Goal: Transaction & Acquisition: Purchase product/service

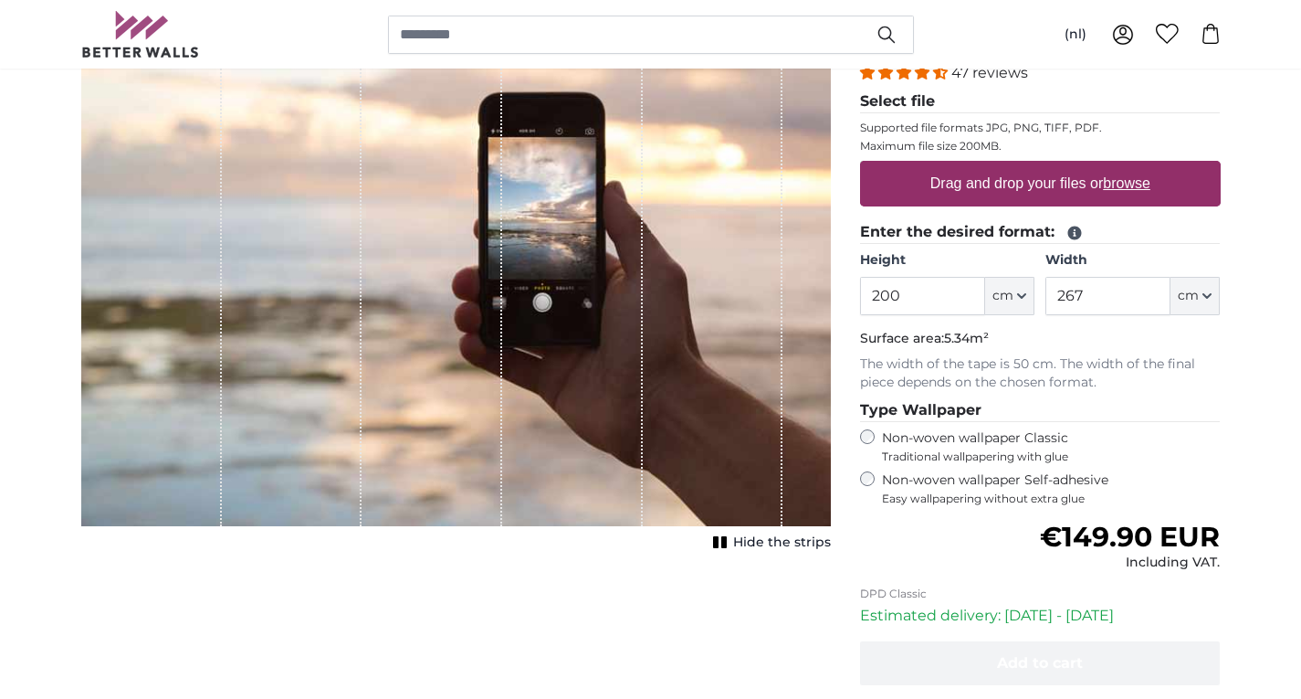
scroll to position [91, 0]
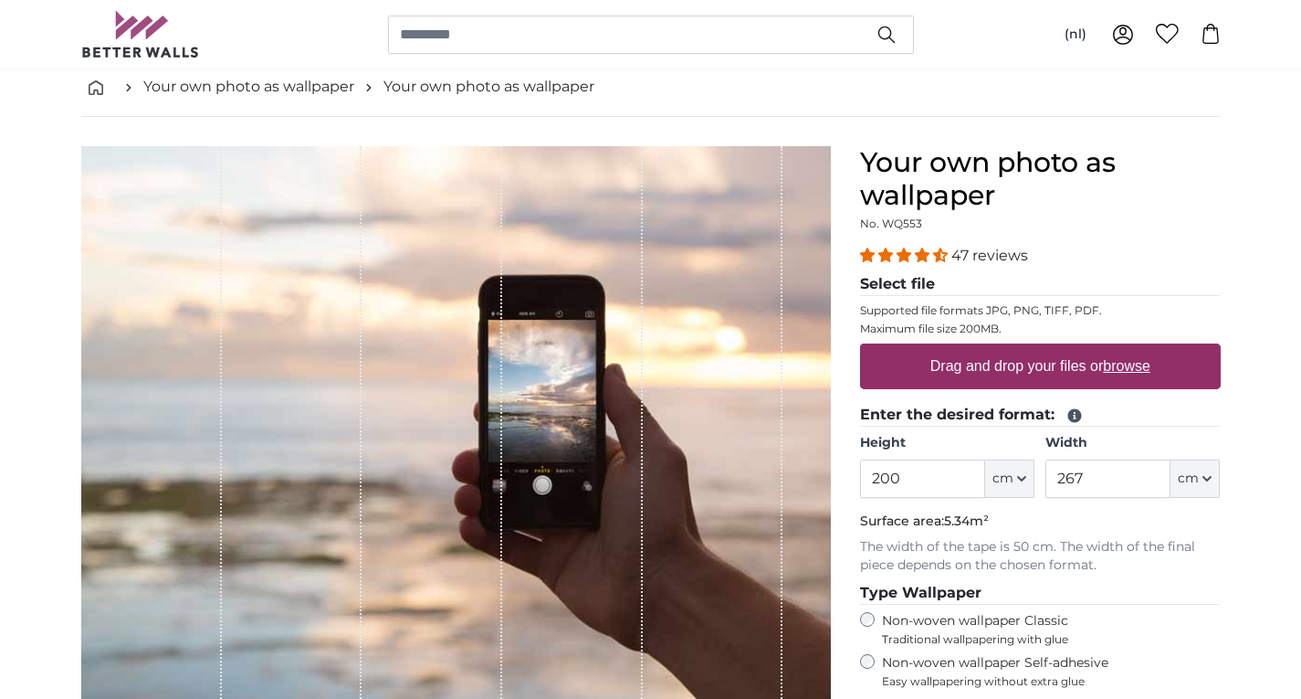
click at [1131, 370] on font "browse" at bounding box center [1126, 366] width 47 height 16
click at [1131, 349] on input "Drag and drop your files or browse" at bounding box center [1040, 345] width 361 height 5
type input "**********"
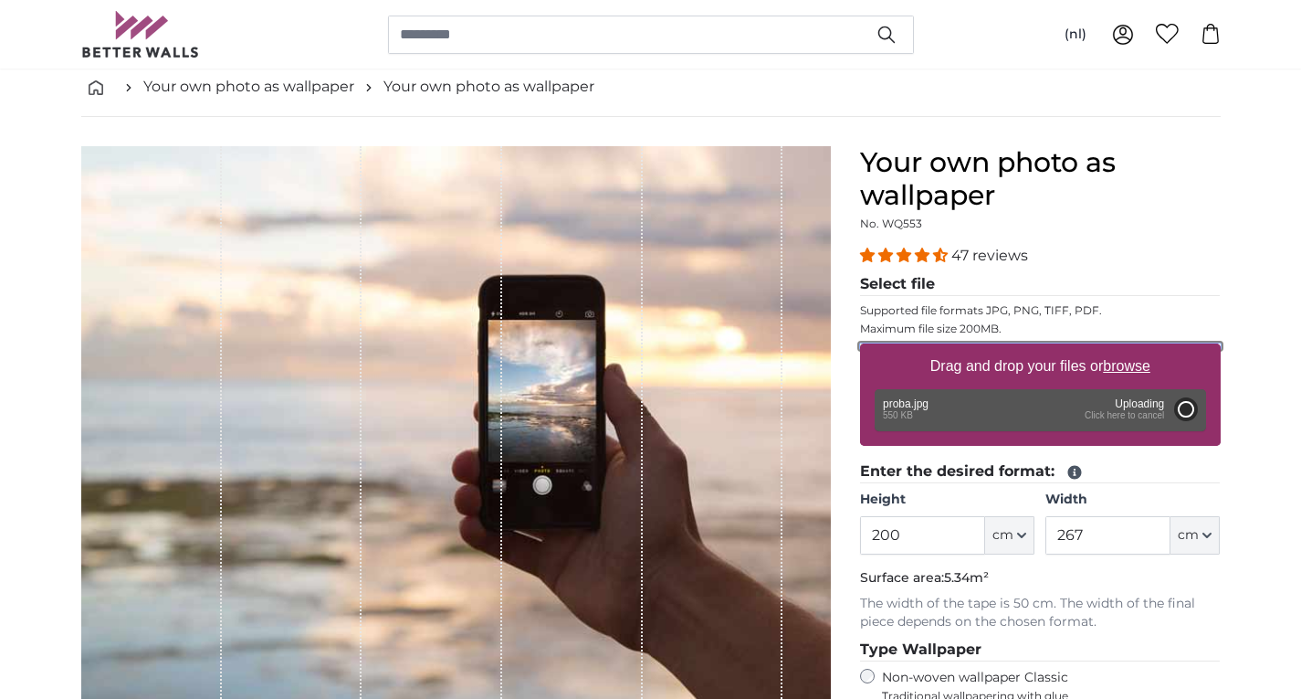
type input "328"
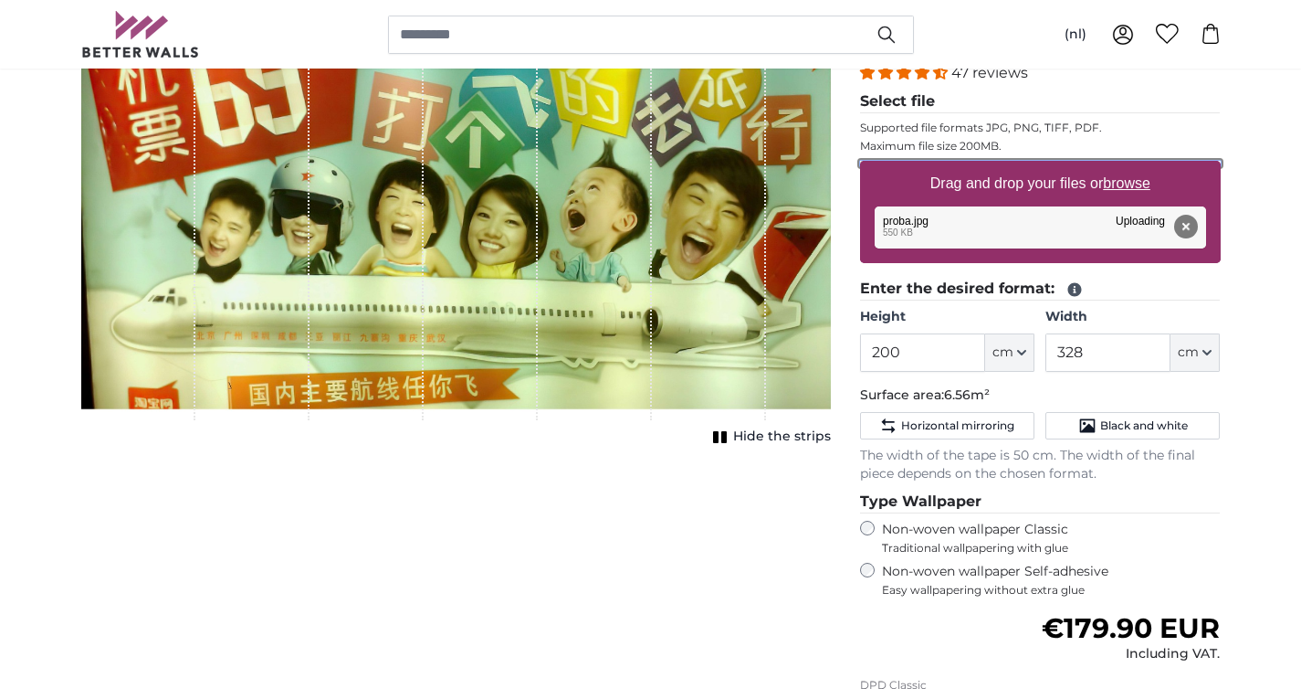
scroll to position [183, 0]
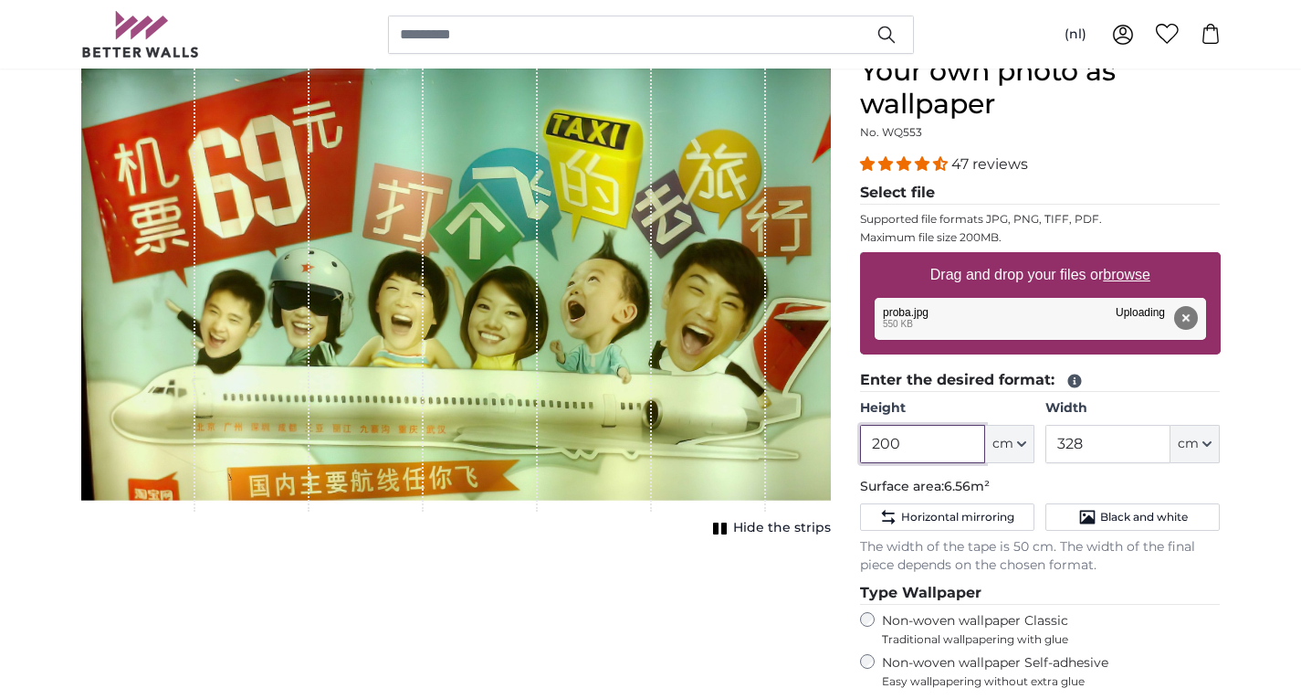
drag, startPoint x: 939, startPoint y: 441, endPoint x: 815, endPoint y: 447, distance: 123.4
click at [816, 448] on product-detail "Cancel Crop image Hide the strips Your own photo as wallpaper No. WQ553 47 revi…" at bounding box center [651, 514] width 1169 height 976
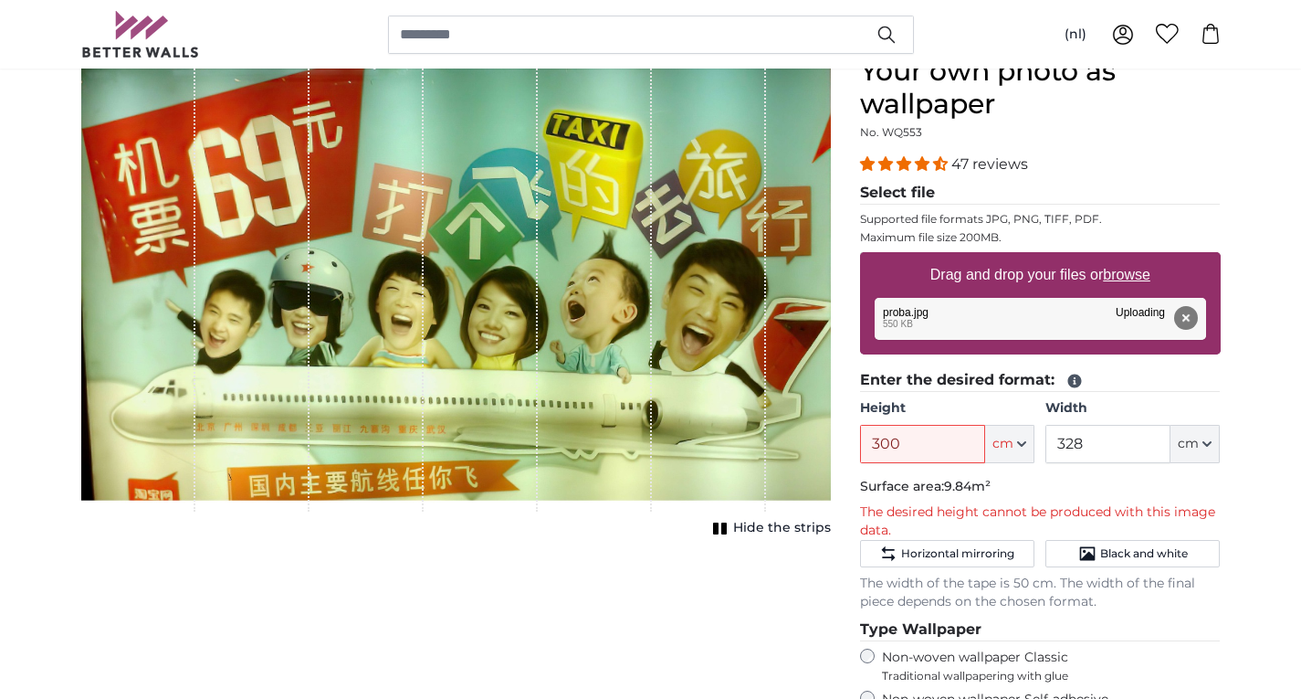
click at [987, 488] on font "9.84m²" at bounding box center [967, 486] width 47 height 16
drag, startPoint x: 921, startPoint y: 449, endPoint x: 826, endPoint y: 443, distance: 95.2
click at [826, 443] on product-detail "Cancel Crop image Hide the strips Your own photo as wallpaper No. WQ553 47 revi…" at bounding box center [651, 532] width 1169 height 1013
drag, startPoint x: 934, startPoint y: 445, endPoint x: 713, endPoint y: 446, distance: 221.0
click at [713, 446] on product-detail "Cancel Crop image Hide the strips Your own photo as wallpaper No. WQ553 47 revi…" at bounding box center [651, 532] width 1169 height 1013
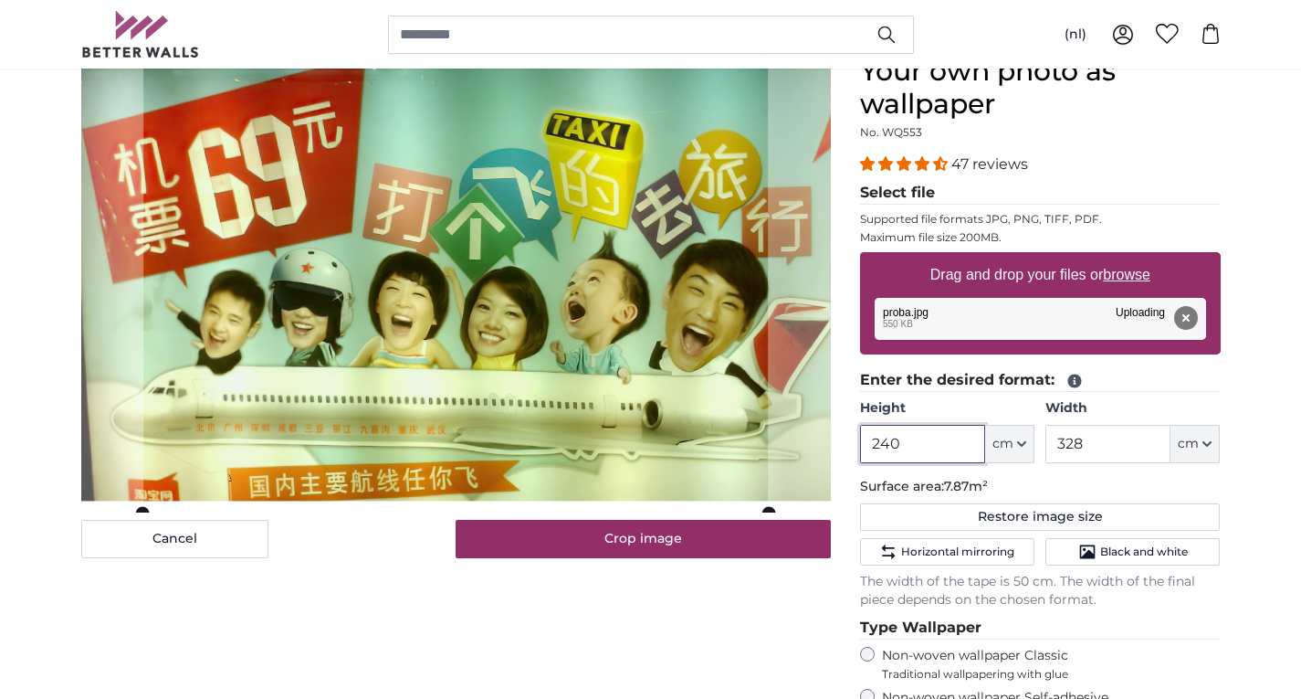
type input "240"
click at [1114, 444] on input "328" at bounding box center [1108, 444] width 125 height 38
click at [1099, 493] on p "Surface area: 7.87m²" at bounding box center [1040, 487] width 361 height 18
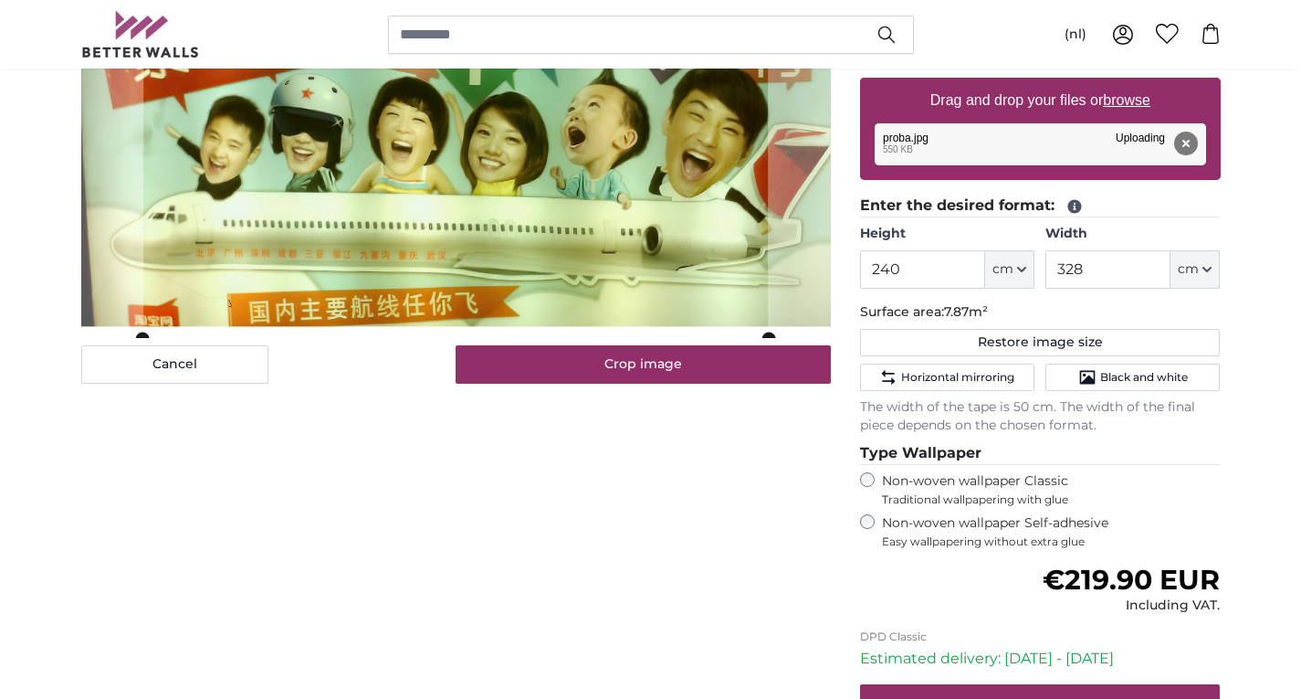
scroll to position [365, 0]
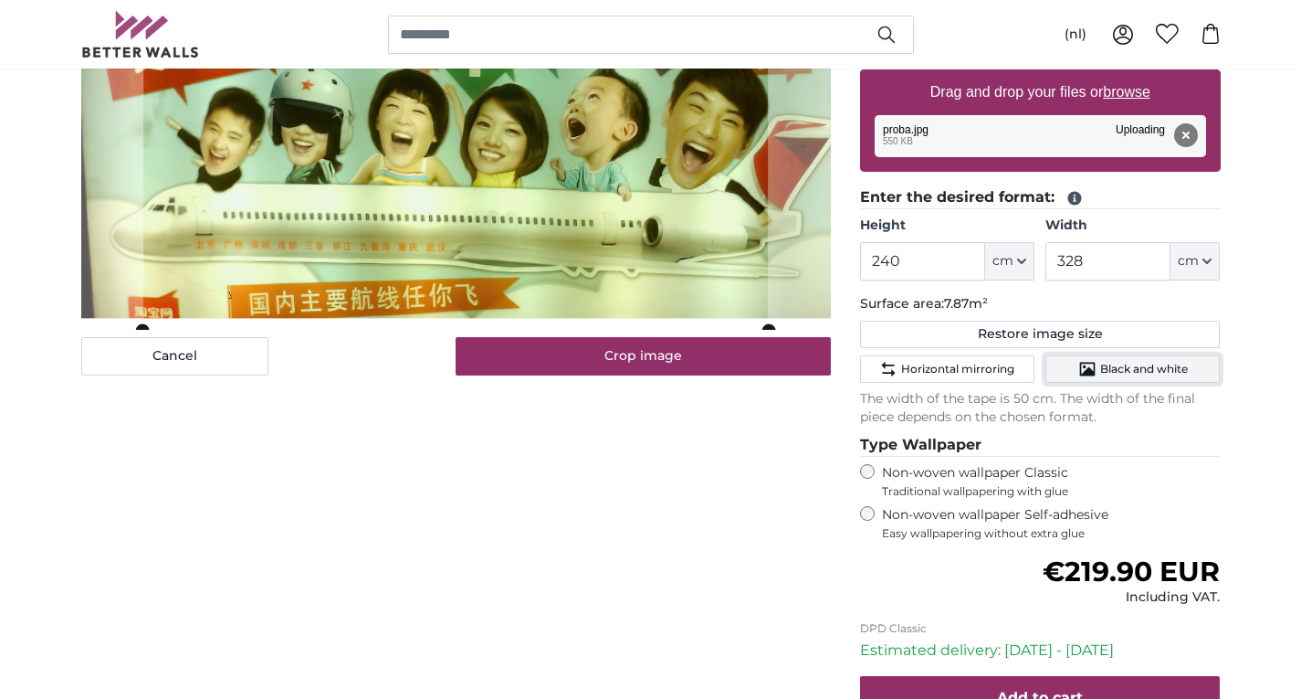
click at [1110, 377] on button "Black and white" at bounding box center [1133, 368] width 174 height 27
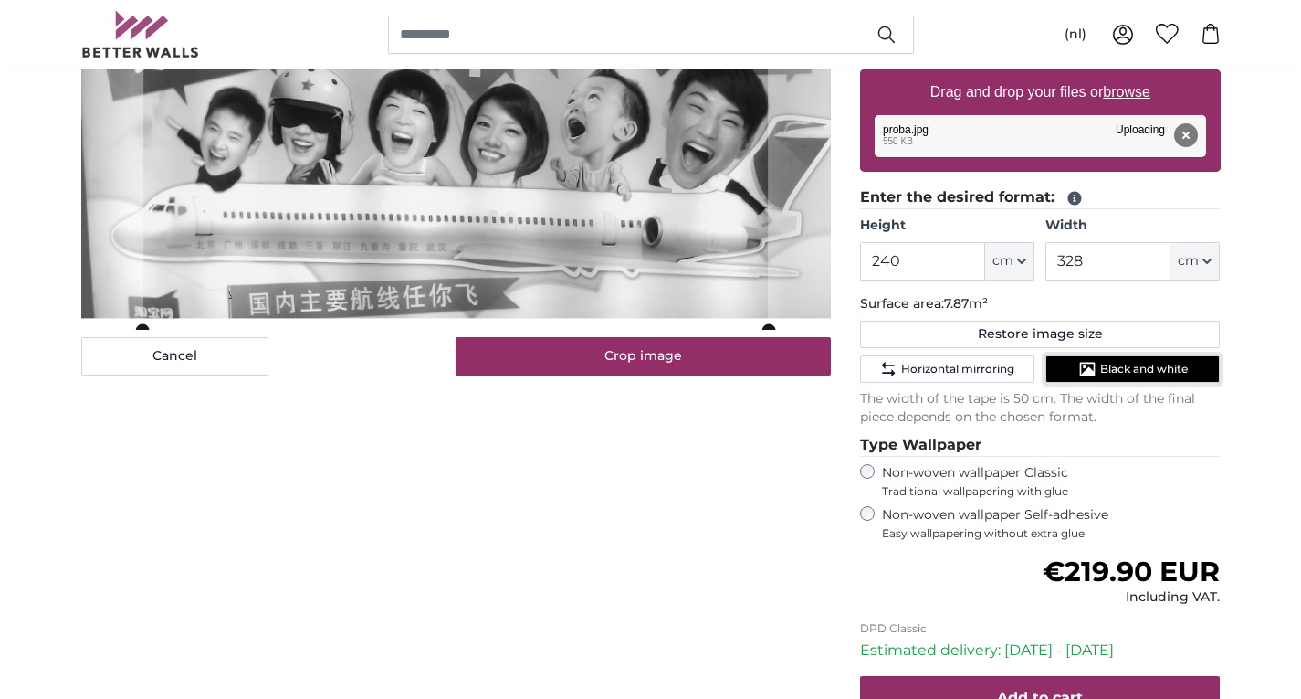
click at [1110, 377] on button "Black and white" at bounding box center [1133, 368] width 174 height 27
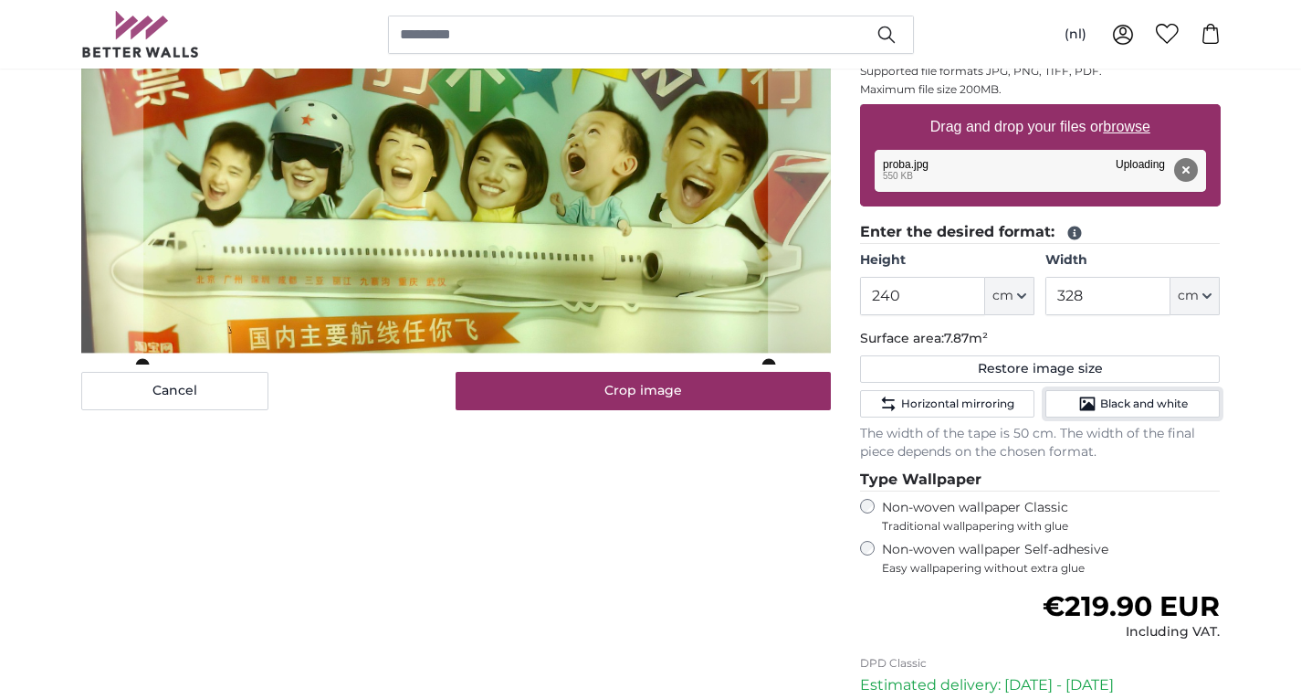
scroll to position [457, 0]
